Goal: Browse casually

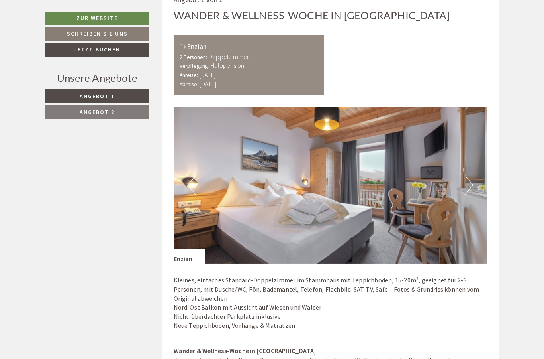
scroll to position [547, 0]
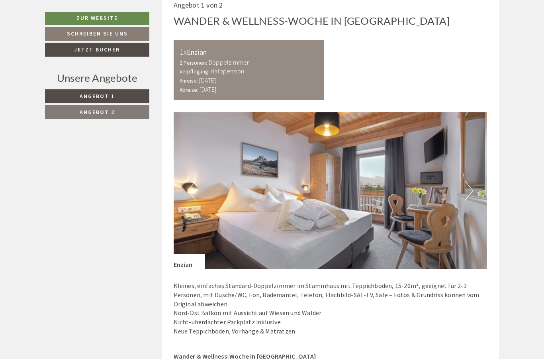
click at [468, 187] on button "Next" at bounding box center [469, 191] width 8 height 20
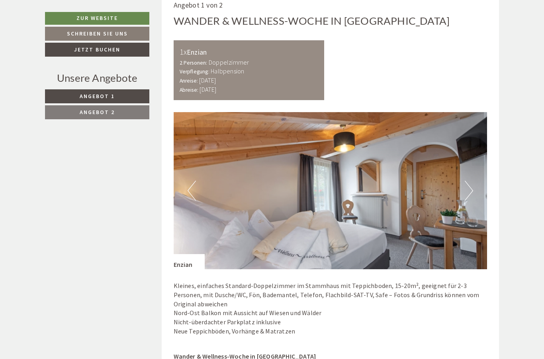
click at [469, 188] on button "Next" at bounding box center [469, 191] width 8 height 20
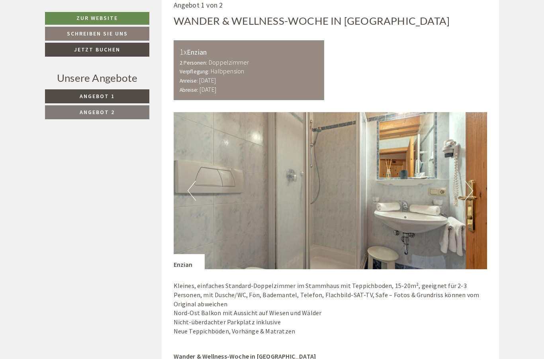
click at [469, 188] on button "Next" at bounding box center [469, 191] width 8 height 20
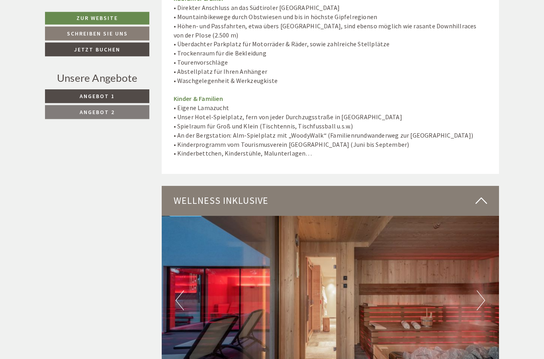
scroll to position [3349, 0]
click at [485, 220] on img at bounding box center [331, 300] width 338 height 169
click at [482, 290] on button "Next" at bounding box center [481, 300] width 8 height 20
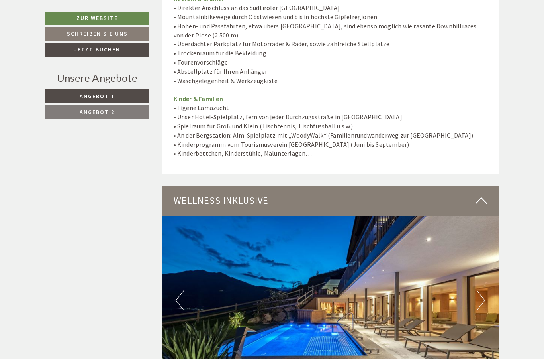
click at [485, 290] on button "Next" at bounding box center [481, 300] width 8 height 20
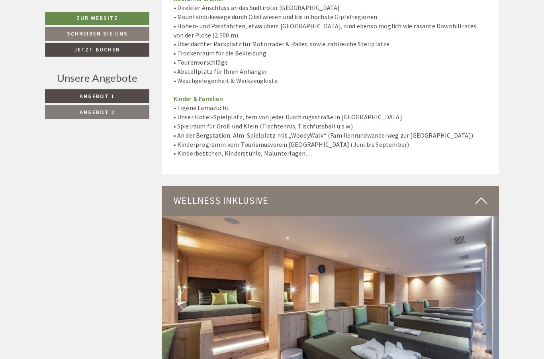
click at [485, 290] on button "Next" at bounding box center [481, 300] width 8 height 20
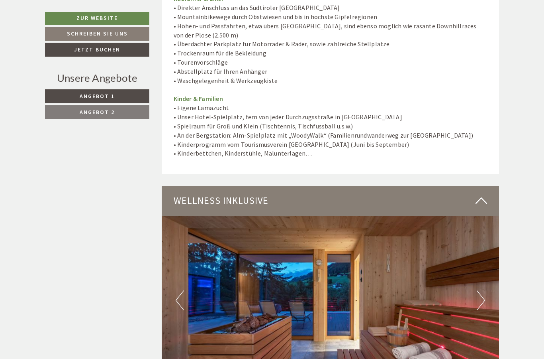
click at [489, 233] on img at bounding box center [331, 300] width 338 height 169
click at [480, 290] on button "Next" at bounding box center [481, 300] width 8 height 20
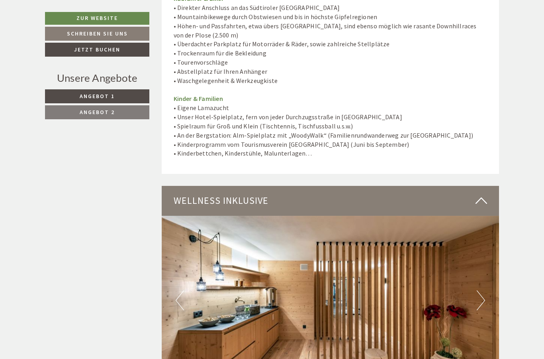
click at [480, 290] on button "Next" at bounding box center [481, 300] width 8 height 20
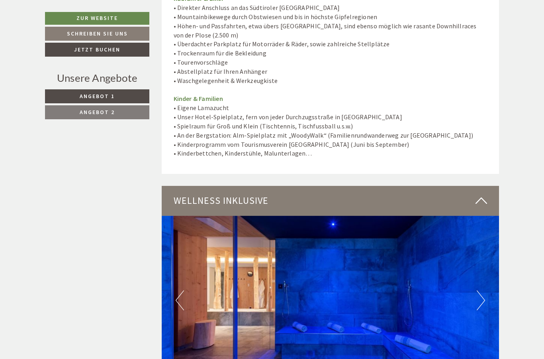
click at [480, 290] on button "Next" at bounding box center [481, 300] width 8 height 20
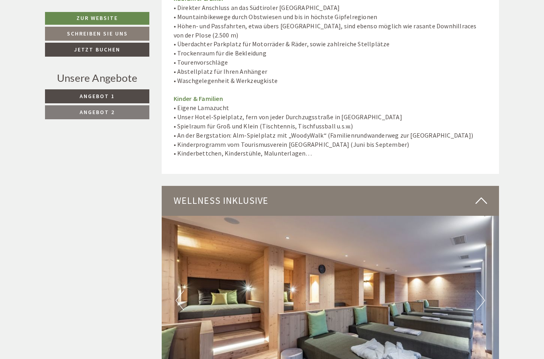
click at [482, 290] on button "Next" at bounding box center [481, 300] width 8 height 20
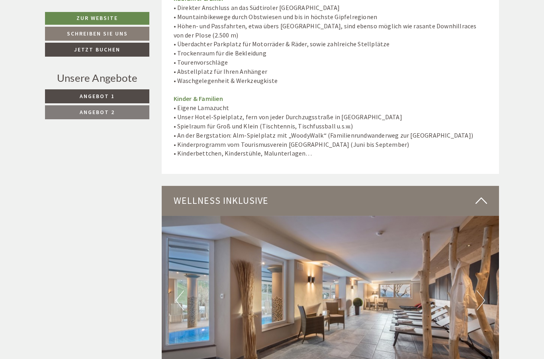
click at [482, 290] on button "Next" at bounding box center [481, 300] width 8 height 20
click at [481, 290] on button "Next" at bounding box center [481, 300] width 8 height 20
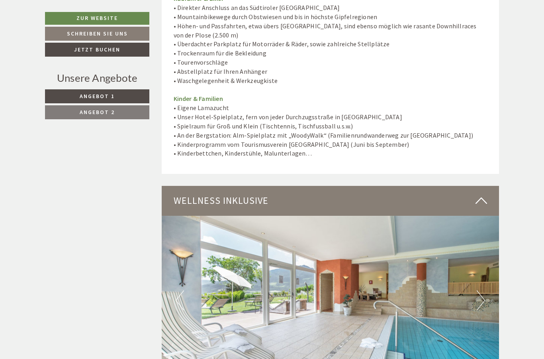
click at [479, 290] on button "Next" at bounding box center [481, 300] width 8 height 20
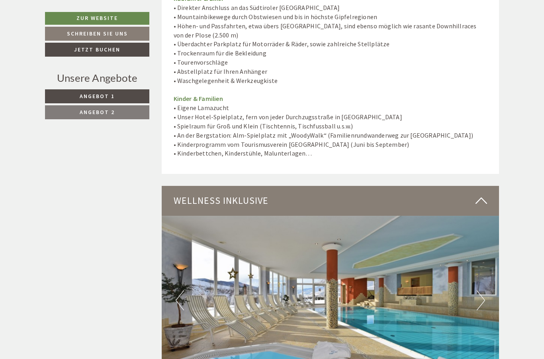
click at [485, 290] on button "Next" at bounding box center [481, 300] width 8 height 20
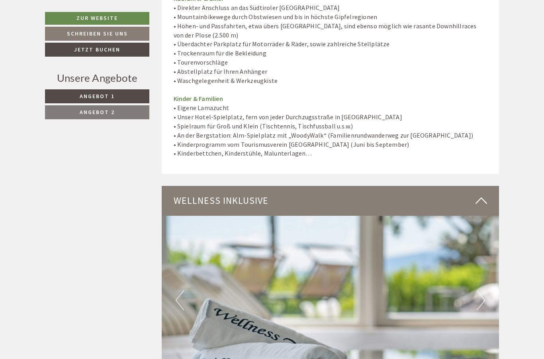
click at [482, 290] on button "Next" at bounding box center [481, 300] width 8 height 20
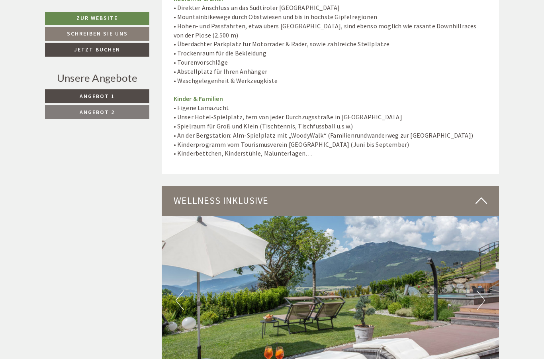
click at [484, 290] on button "Next" at bounding box center [481, 300] width 8 height 20
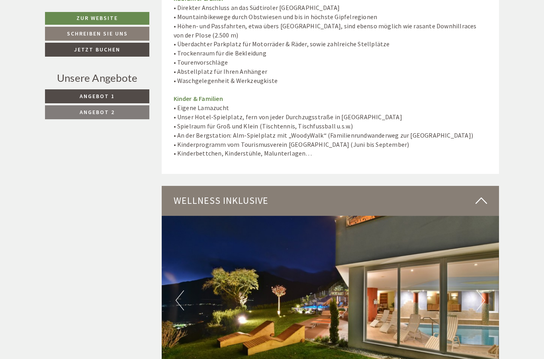
click at [479, 290] on button "Next" at bounding box center [481, 300] width 8 height 20
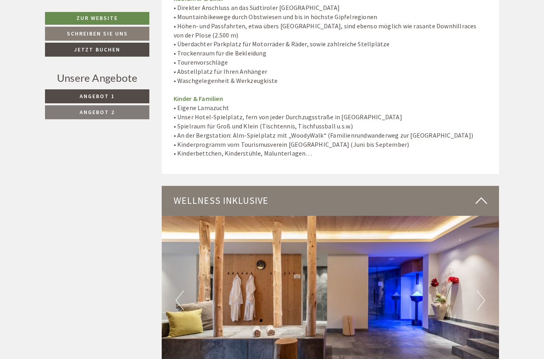
click at [481, 290] on button "Next" at bounding box center [481, 300] width 8 height 20
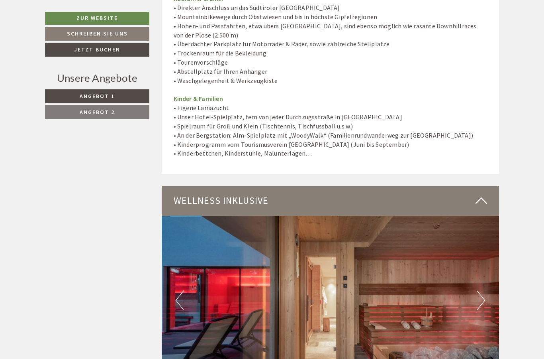
click at [485, 290] on button "Next" at bounding box center [481, 300] width 8 height 20
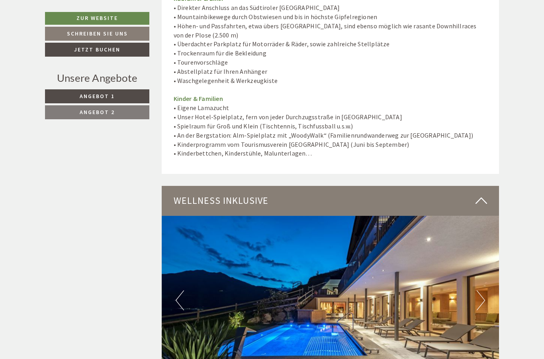
click at [488, 231] on img at bounding box center [331, 300] width 338 height 169
click at [485, 236] on img at bounding box center [331, 300] width 338 height 169
click at [479, 290] on button "Next" at bounding box center [481, 300] width 8 height 20
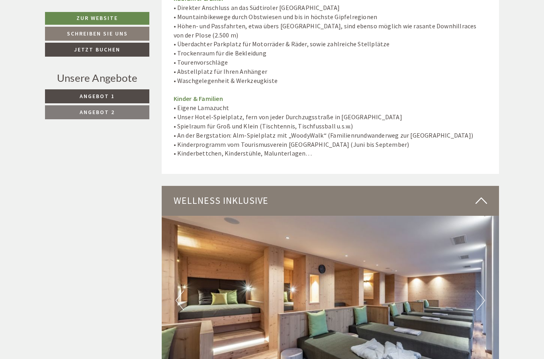
click at [481, 290] on button "Next" at bounding box center [481, 300] width 8 height 20
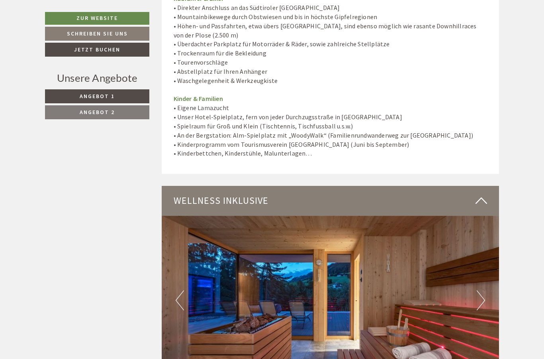
click at [485, 234] on img at bounding box center [331, 300] width 338 height 169
click at [487, 233] on img at bounding box center [331, 300] width 338 height 169
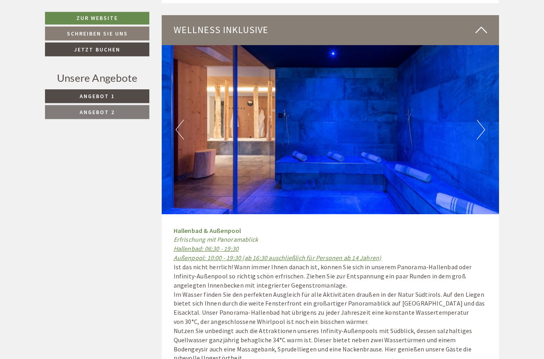
scroll to position [3519, 0]
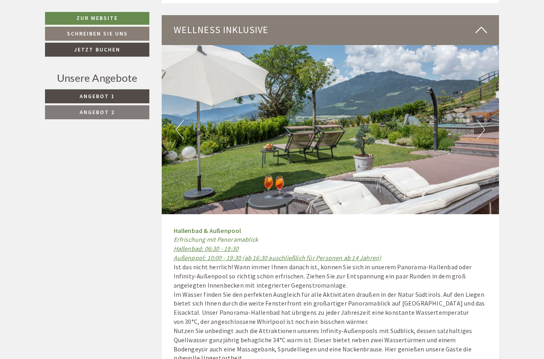
click at [481, 120] on button "Next" at bounding box center [481, 130] width 8 height 20
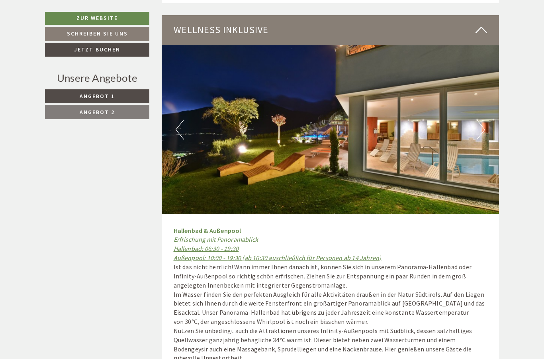
click at [488, 66] on img at bounding box center [331, 129] width 338 height 169
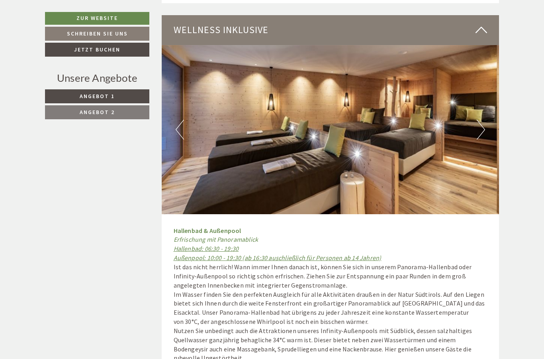
click at [480, 120] on button "Next" at bounding box center [481, 130] width 8 height 20
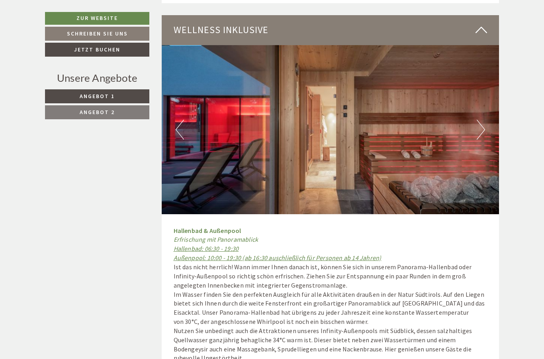
click at [483, 120] on button "Next" at bounding box center [481, 130] width 8 height 20
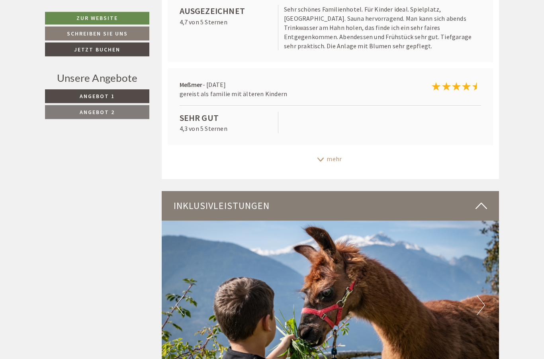
scroll to position [2637, 0]
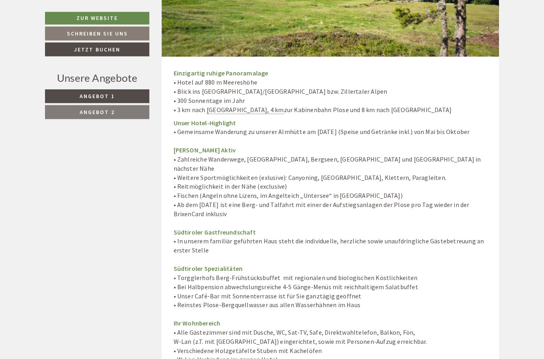
scroll to position [3002, 0]
